Goal: Transaction & Acquisition: Purchase product/service

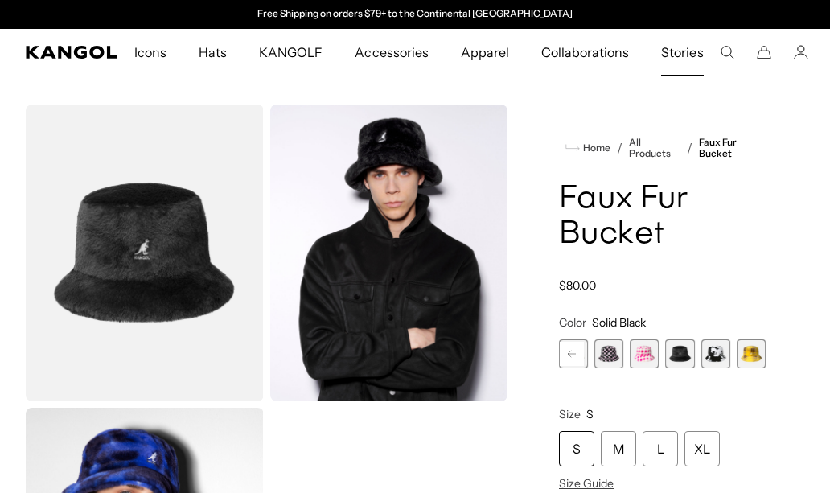
scroll to position [0, 331]
drag, startPoint x: 709, startPoint y: 43, endPoint x: 806, endPoint y: 130, distance: 130.4
click at [709, 43] on link "Stories" at bounding box center [682, 52] width 74 height 47
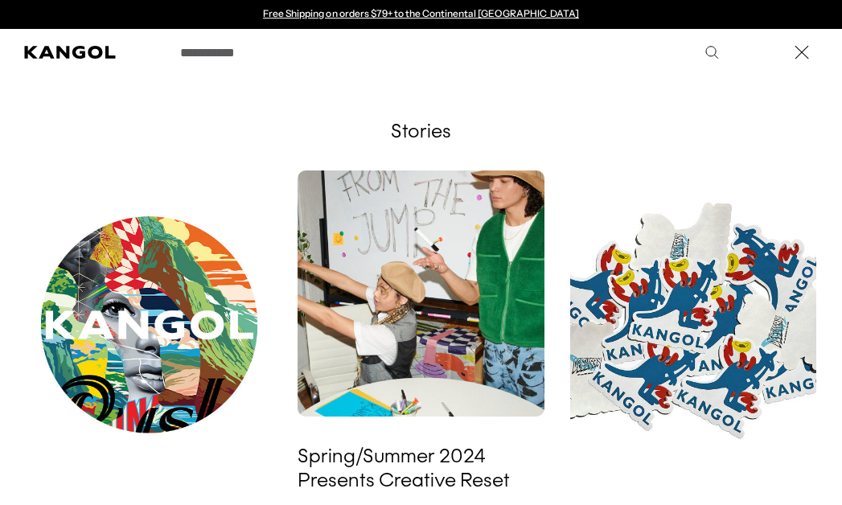
click at [327, 47] on input "Search here" at bounding box center [448, 52] width 556 height 40
click at [332, 56] on input "Search here" at bounding box center [448, 52] width 556 height 40
click at [323, 61] on input "Search here" at bounding box center [448, 52] width 556 height 40
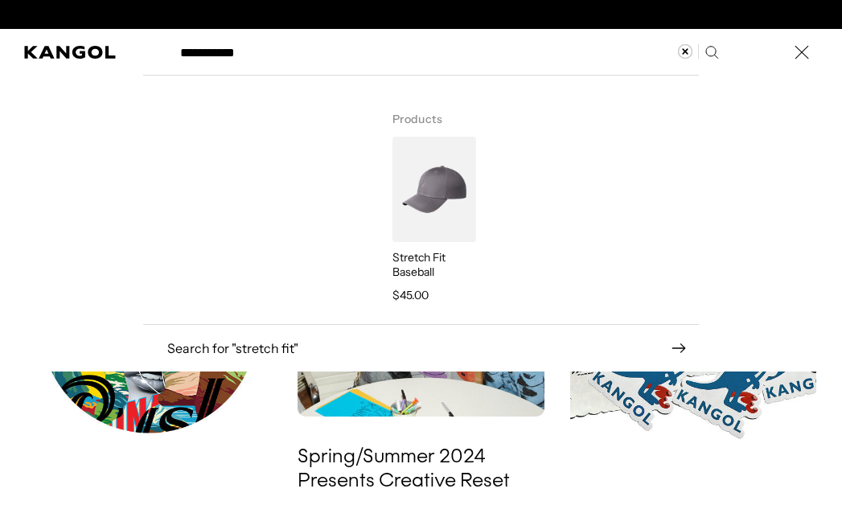
scroll to position [0, 331]
type input "**********"
click at [446, 213] on img "Search here" at bounding box center [434, 189] width 84 height 105
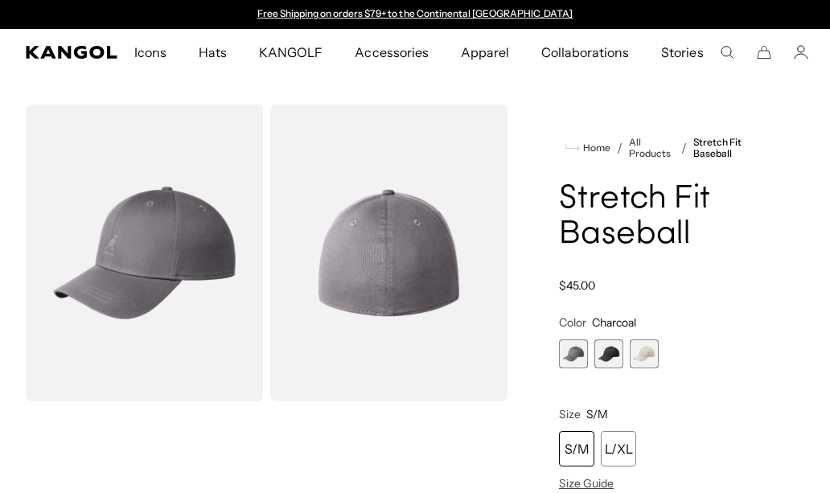
scroll to position [0, 331]
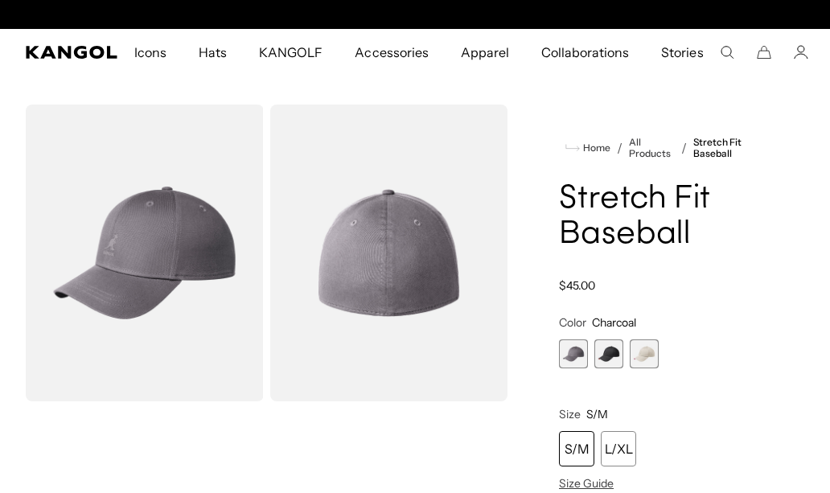
drag, startPoint x: 614, startPoint y: 356, endPoint x: 601, endPoint y: 347, distance: 16.1
click at [610, 357] on span "2 of 3" at bounding box center [608, 353] width 29 height 29
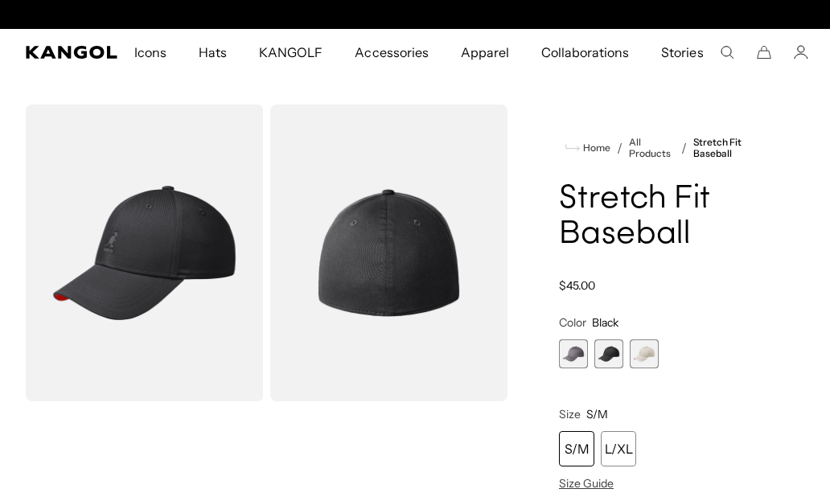
click at [151, 261] on img "Gallery Viewer" at bounding box center [145, 253] width 238 height 297
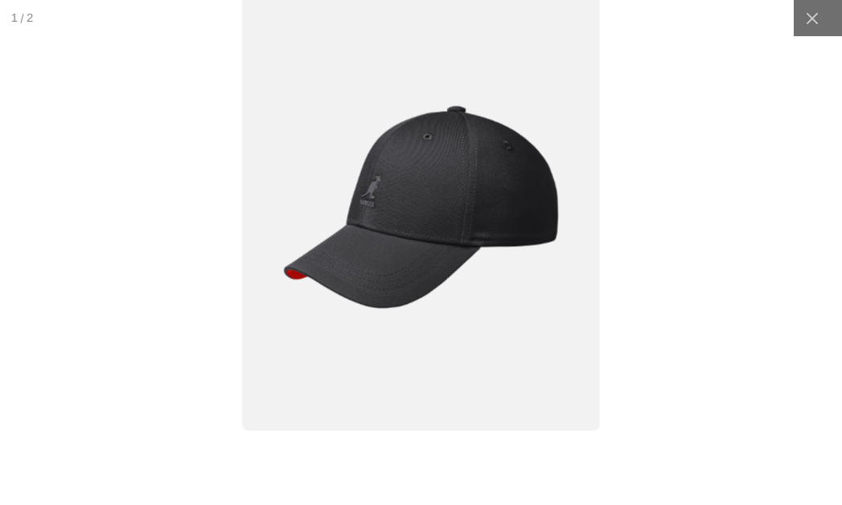
scroll to position [0, 331]
drag, startPoint x: 802, startPoint y: 25, endPoint x: 778, endPoint y: 37, distance: 26.3
click at [801, 24] on div at bounding box center [812, 18] width 36 height 36
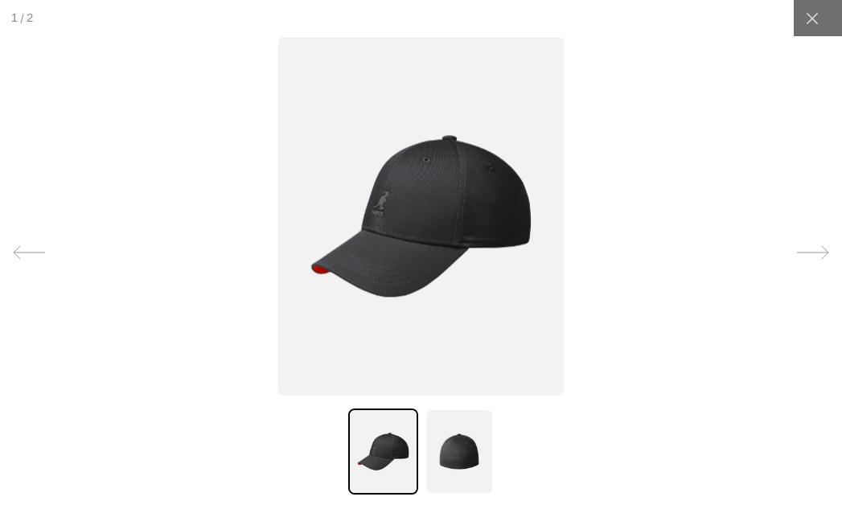
scroll to position [0, 0]
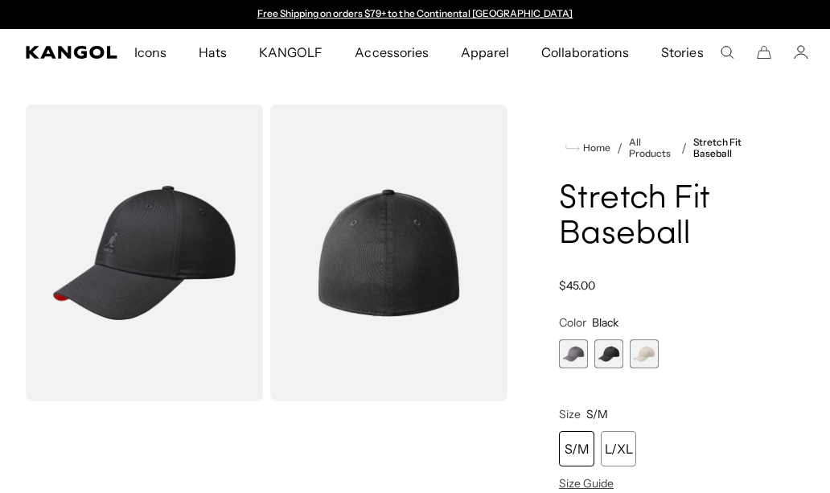
click at [720, 47] on icon "Search here" at bounding box center [727, 52] width 14 height 14
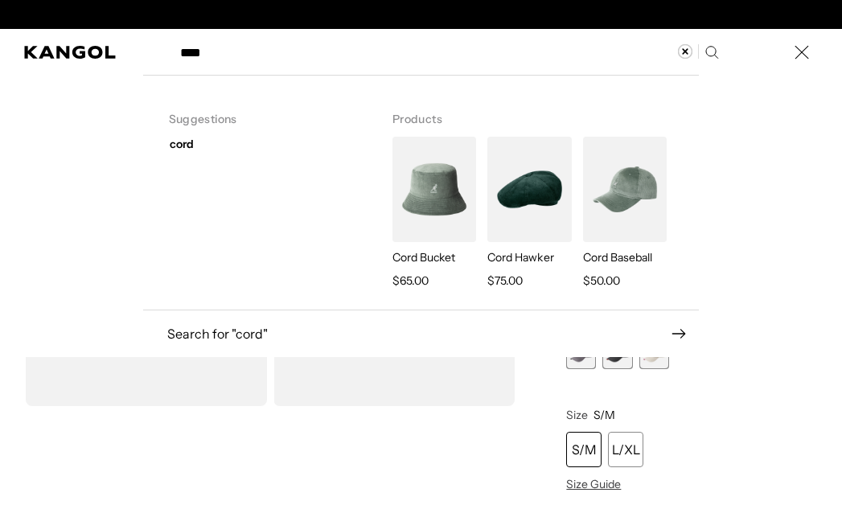
scroll to position [0, 331]
type input "****"
click at [632, 194] on img "Search here" at bounding box center [625, 189] width 84 height 105
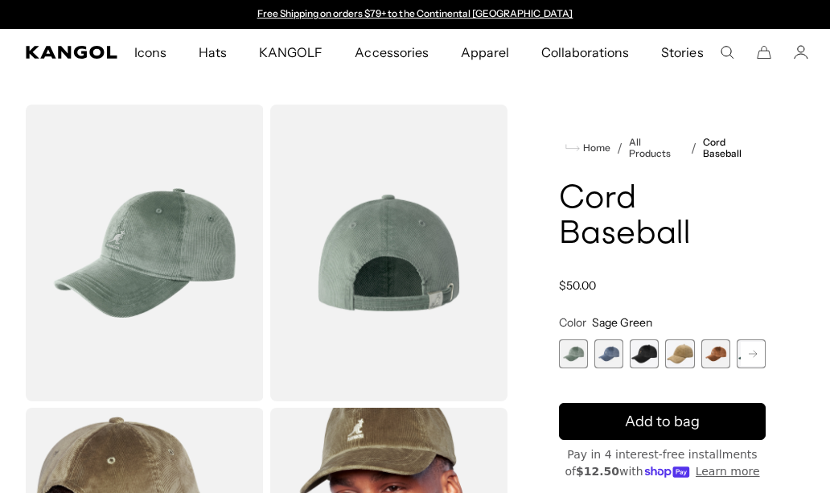
drag, startPoint x: 606, startPoint y: 354, endPoint x: 510, endPoint y: 359, distance: 95.9
click at [604, 354] on span "2 of 9" at bounding box center [608, 353] width 29 height 29
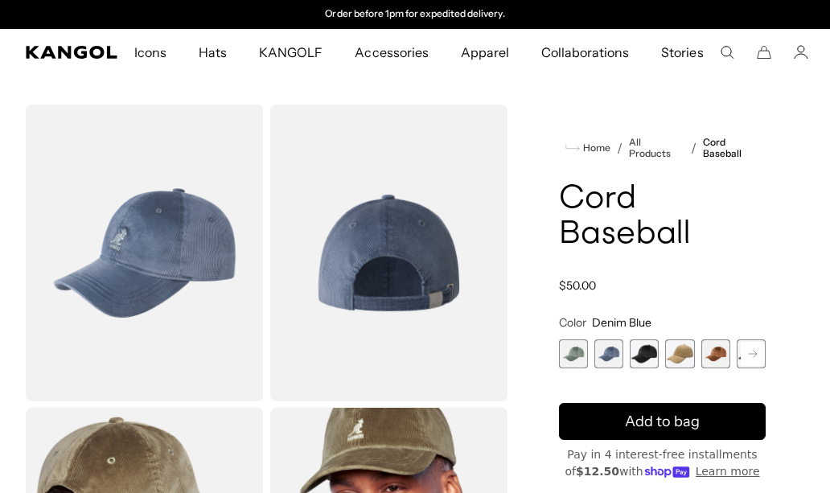
click at [805, 116] on div "Loading... Home / All Products / Cord Baseball Cord Baseball" at bounding box center [415, 405] width 830 height 601
click at [647, 347] on span "3 of 9" at bounding box center [644, 353] width 29 height 29
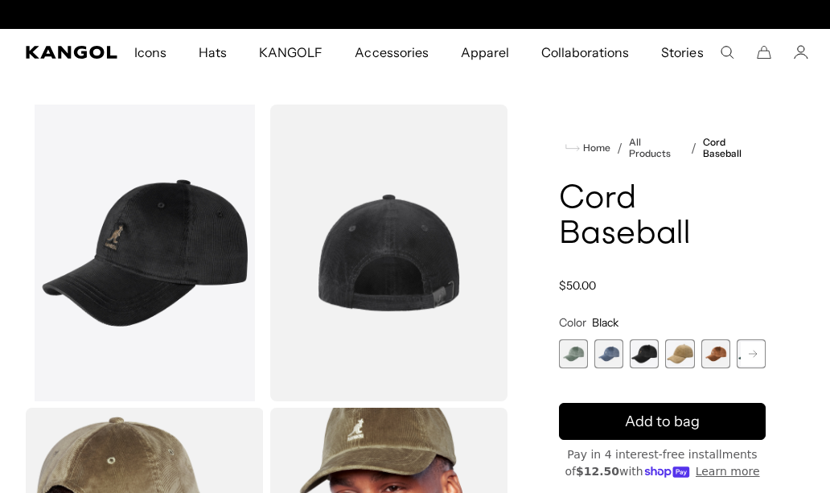
scroll to position [0, 331]
click at [684, 350] on span "4 of 9" at bounding box center [679, 353] width 29 height 29
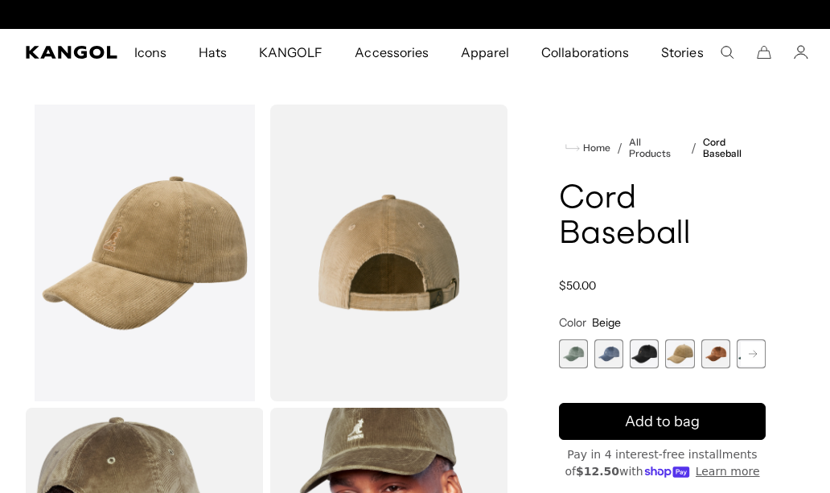
click at [709, 355] on span "5 of 9" at bounding box center [715, 353] width 29 height 29
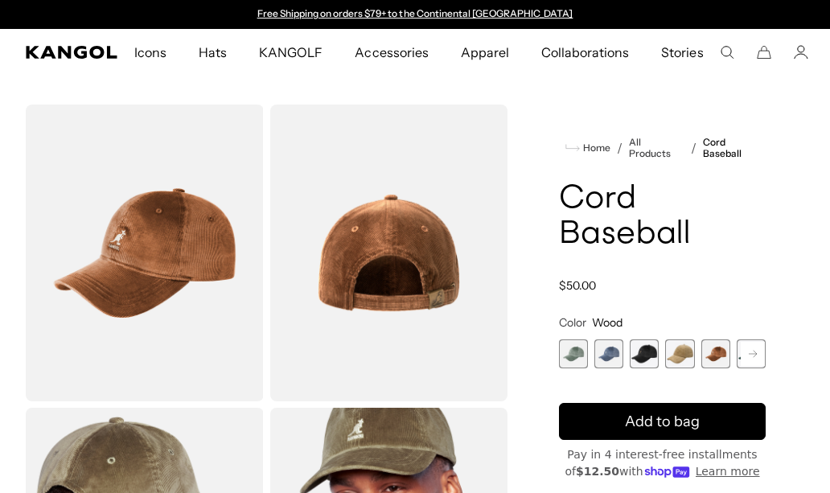
click at [754, 351] on rect at bounding box center [753, 354] width 24 height 24
click at [713, 348] on span "6 of 9" at bounding box center [715, 353] width 29 height 29
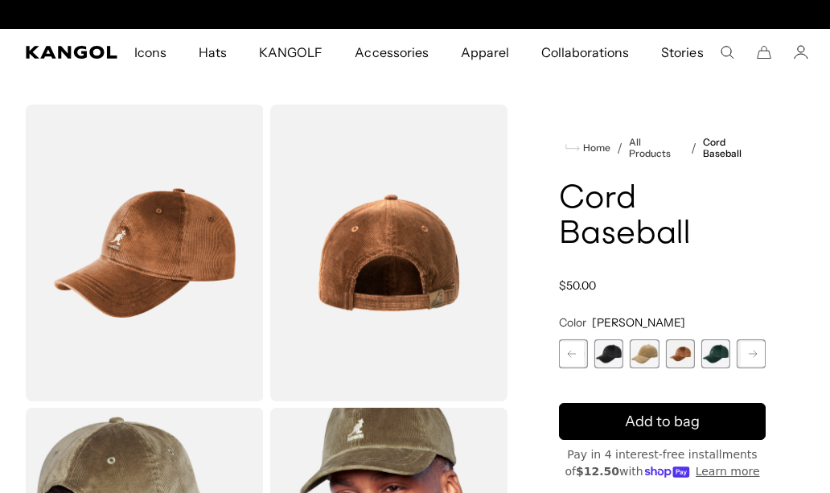
scroll to position [0, 331]
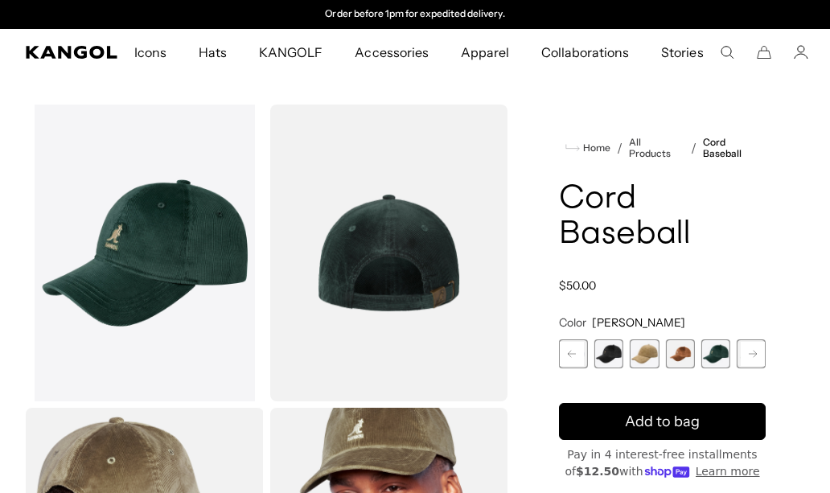
click at [755, 346] on rect at bounding box center [753, 354] width 24 height 24
click at [714, 351] on span "7 of 9" at bounding box center [717, 353] width 29 height 29
click at [714, 347] on span "7 of 9" at bounding box center [715, 353] width 29 height 29
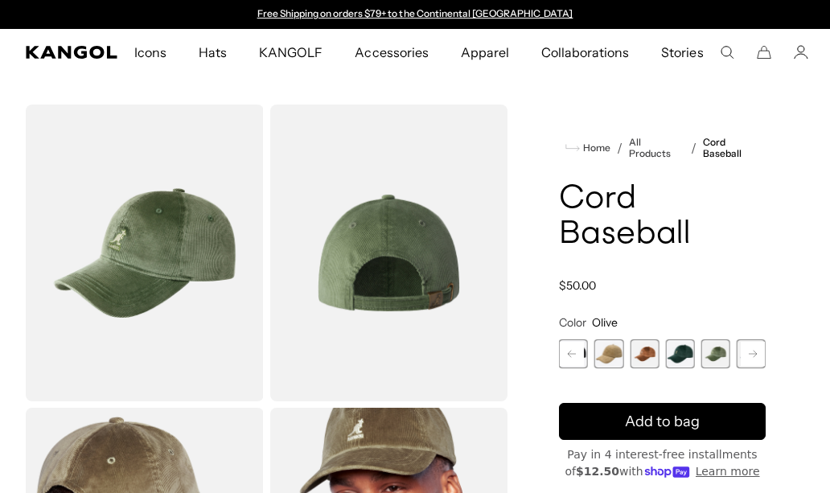
click at [758, 347] on rect at bounding box center [753, 354] width 24 height 24
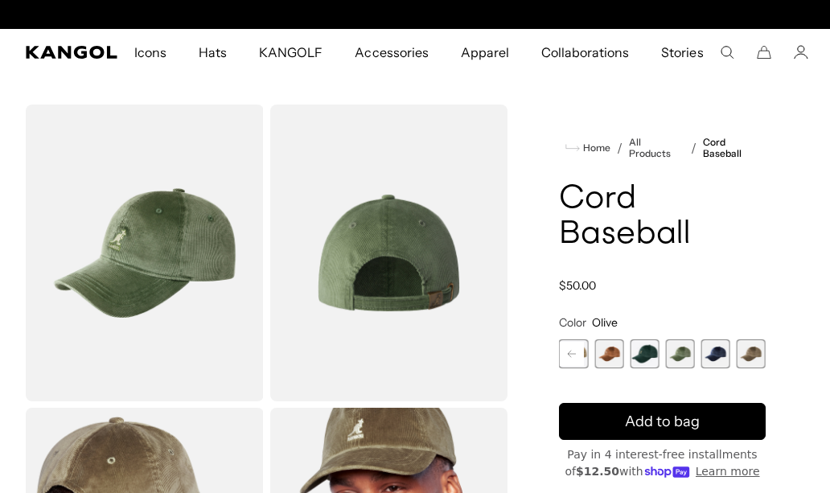
scroll to position [0, 331]
click at [717, 353] on span "8 of 9" at bounding box center [715, 353] width 29 height 29
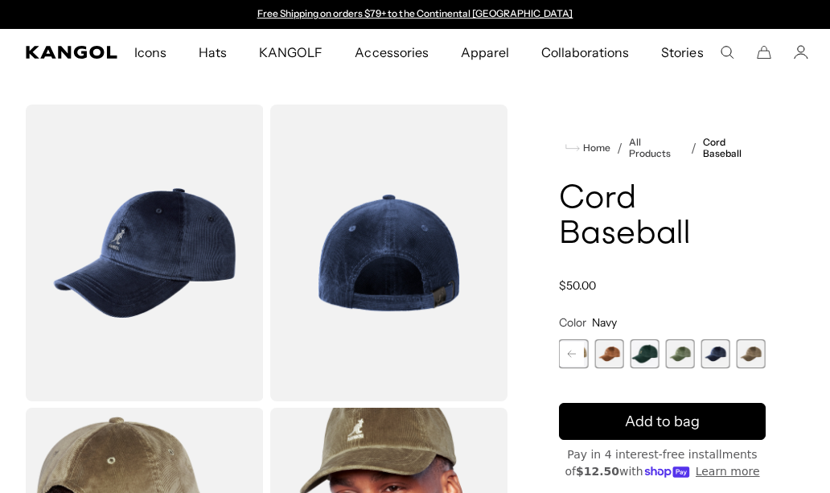
click at [742, 355] on span "9 of 9" at bounding box center [751, 353] width 29 height 29
